Goal: Task Accomplishment & Management: Manage account settings

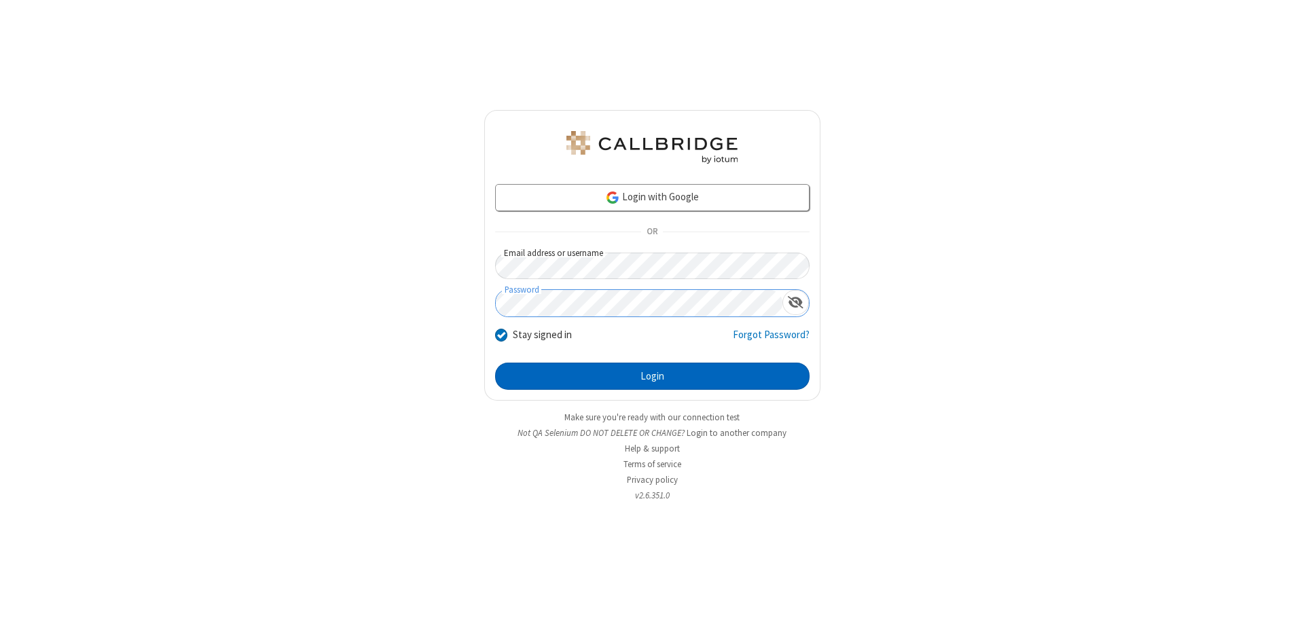
click at [652, 376] on button "Login" at bounding box center [652, 376] width 315 height 27
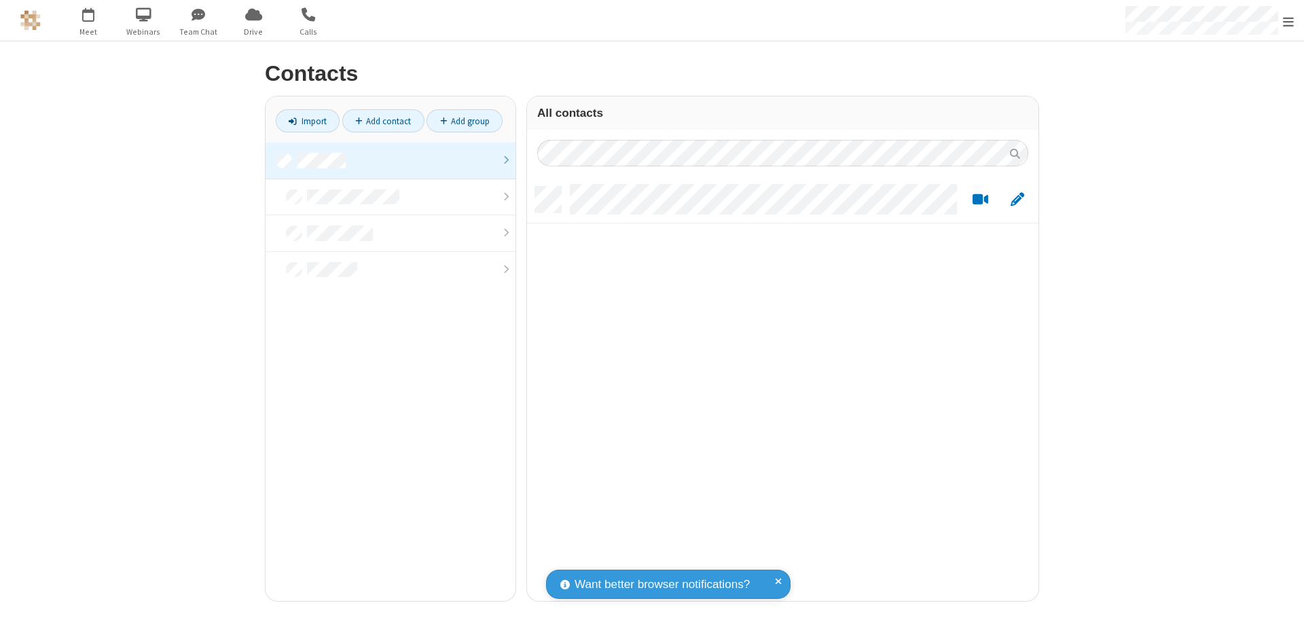
scroll to position [414, 501]
click at [391, 160] on link at bounding box center [391, 161] width 250 height 37
click at [383, 121] on link "Add contact" at bounding box center [383, 120] width 82 height 23
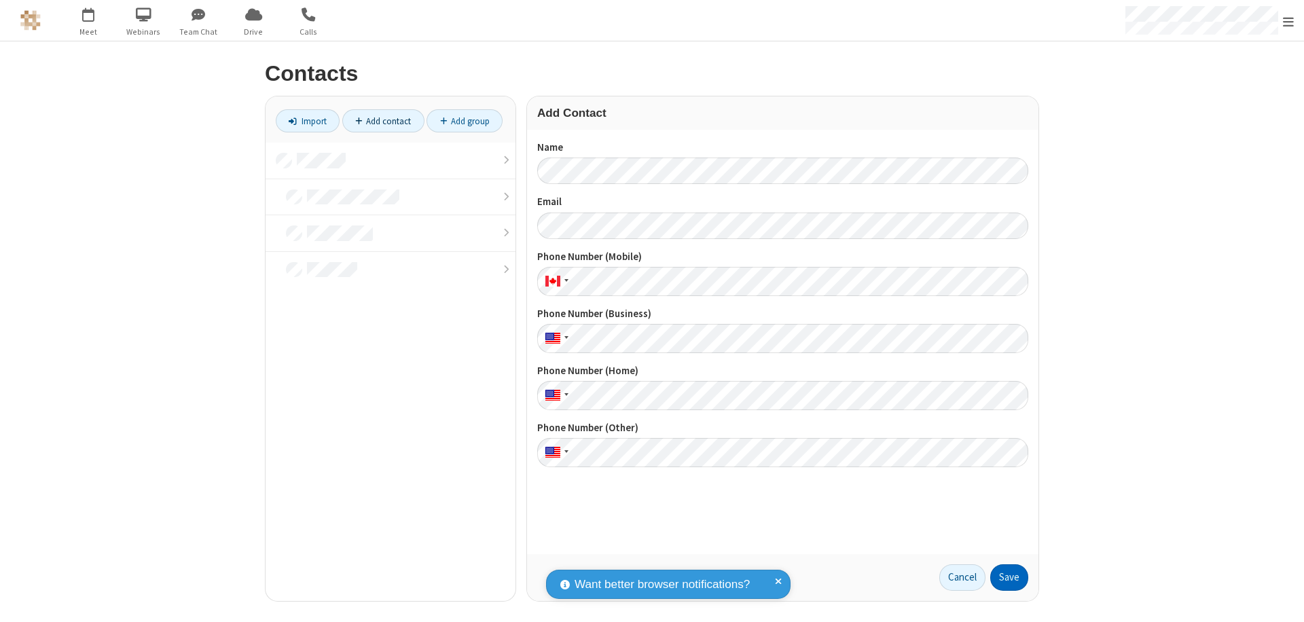
click at [1010, 577] on button "Save" at bounding box center [1010, 578] width 38 height 27
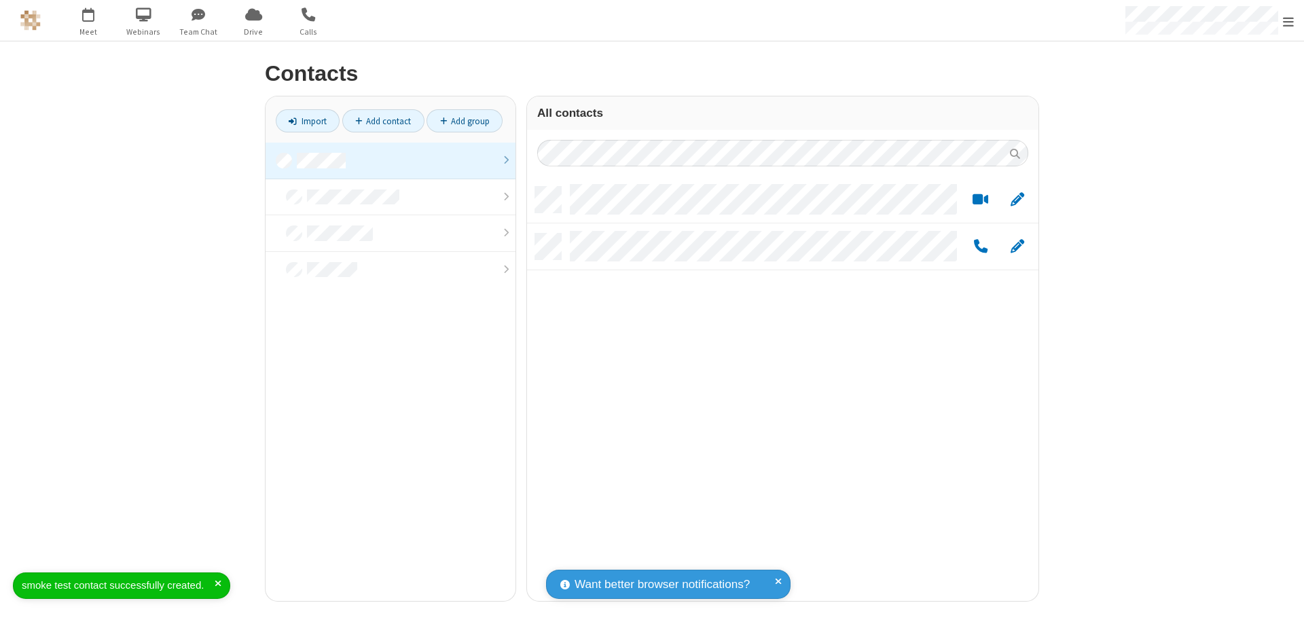
scroll to position [11, 11]
click at [383, 121] on link "Add contact" at bounding box center [383, 120] width 82 height 23
